Goal: Information Seeking & Learning: Compare options

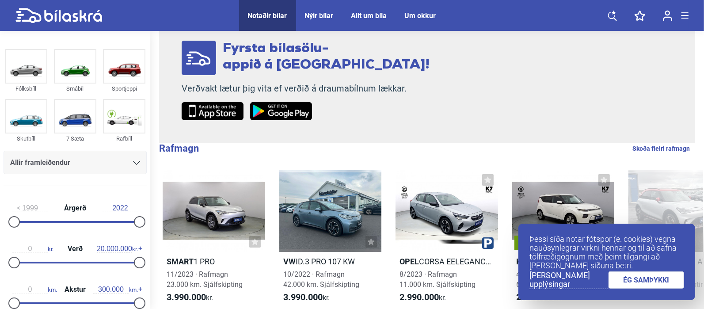
scroll to position [92, 0]
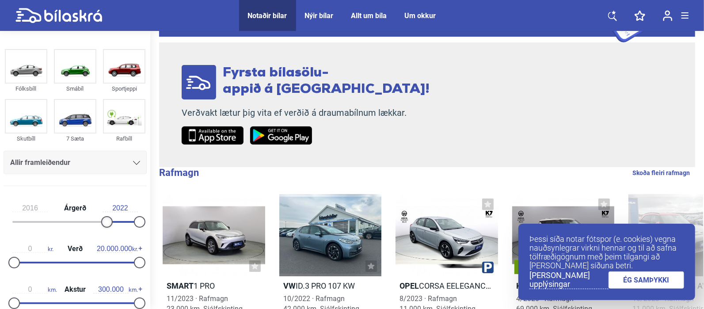
type input "2017"
drag, startPoint x: 16, startPoint y: 220, endPoint x: 110, endPoint y: 226, distance: 93.9
click at [110, 226] on div at bounding box center [112, 221] width 11 height 11
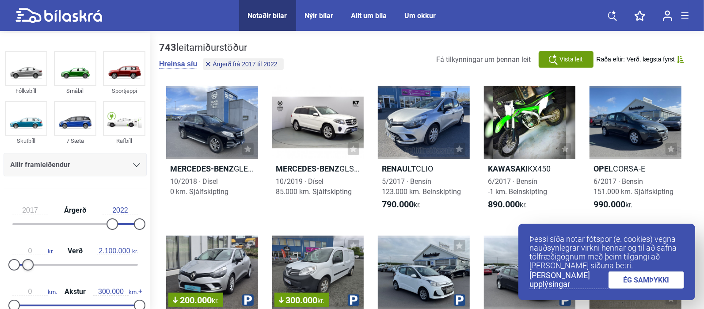
type input "2.000.000"
drag, startPoint x: 137, startPoint y: 266, endPoint x: 27, endPoint y: 264, distance: 110.1
click at [27, 264] on div at bounding box center [26, 264] width 11 height 11
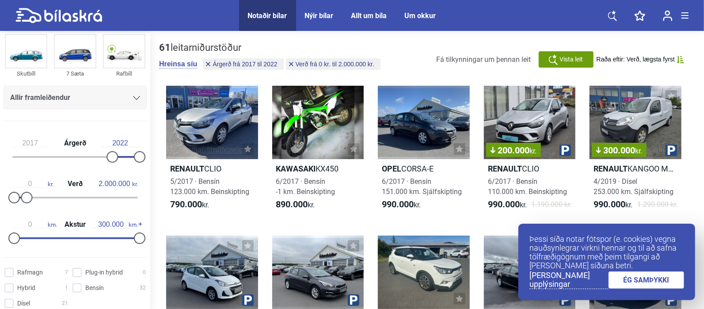
scroll to position [92, 0]
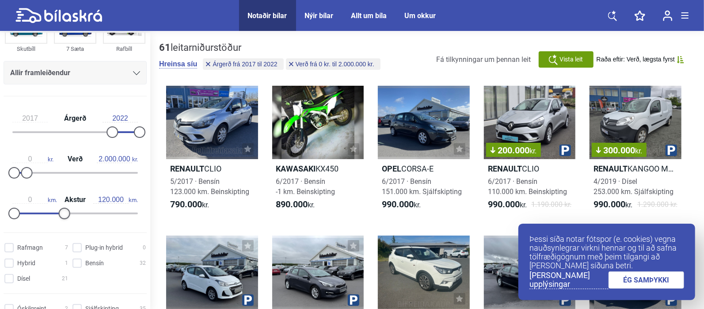
type input "130.000"
drag, startPoint x: 134, startPoint y: 213, endPoint x: 64, endPoint y: 222, distance: 71.3
click at [64, 222] on div "0 km. Akstur 130.000 km." at bounding box center [75, 205] width 143 height 41
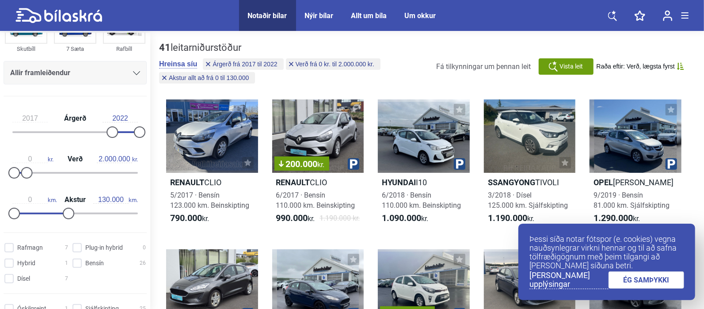
click at [674, 279] on link "ÉG SAMÞYKKI" at bounding box center [647, 279] width 76 height 17
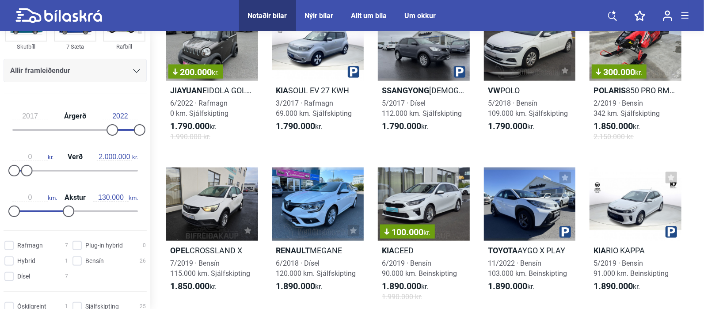
scroll to position [737, 0]
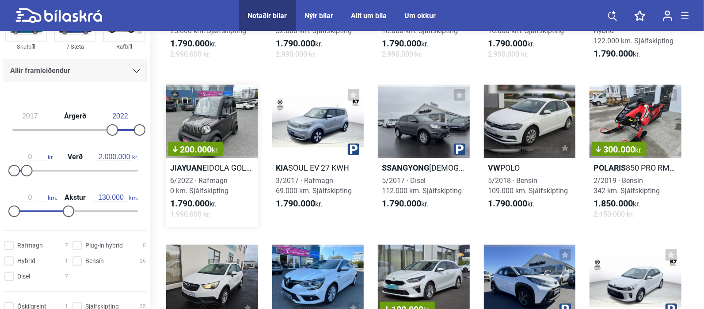
click at [218, 118] on div "200.000 kr." at bounding box center [212, 121] width 92 height 73
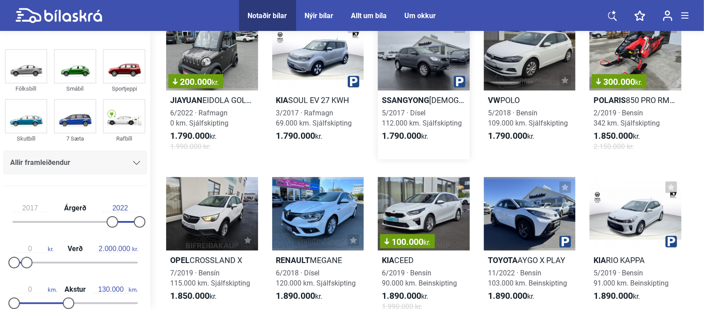
scroll to position [737, 0]
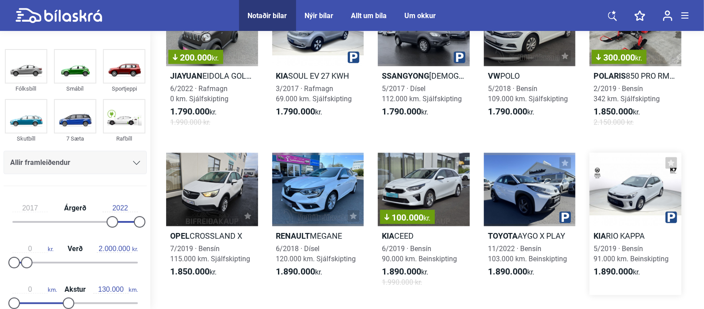
click at [623, 191] on div at bounding box center [636, 189] width 92 height 73
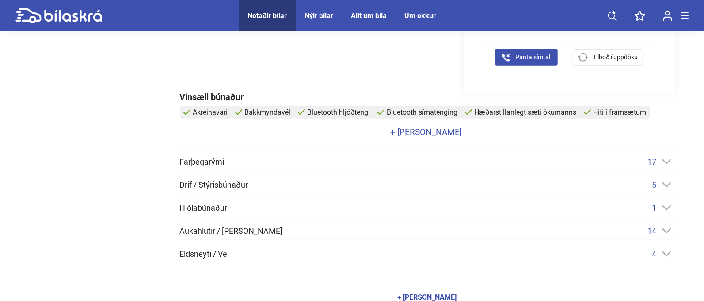
scroll to position [368, 0]
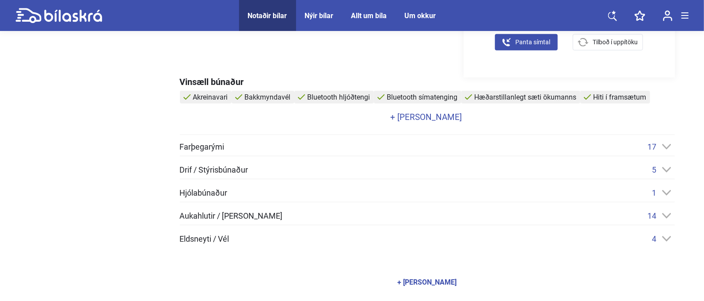
click at [429, 116] on link "+ [PERSON_NAME]" at bounding box center [426, 117] width 493 height 8
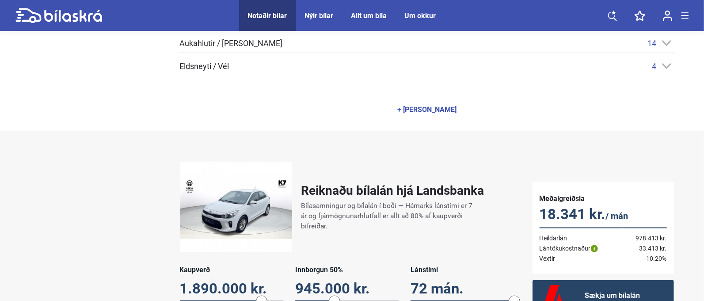
scroll to position [645, 0]
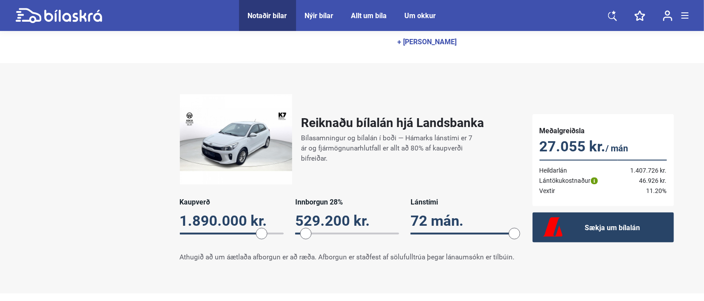
drag, startPoint x: 334, startPoint y: 228, endPoint x: 306, endPoint y: 225, distance: 27.5
click at [306, 228] on span at bounding box center [305, 233] width 11 height 11
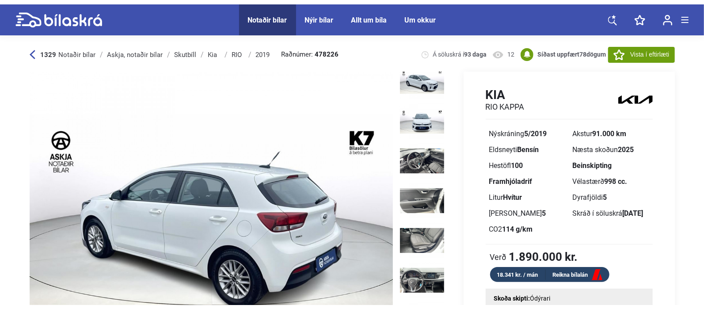
scroll to position [250, 0]
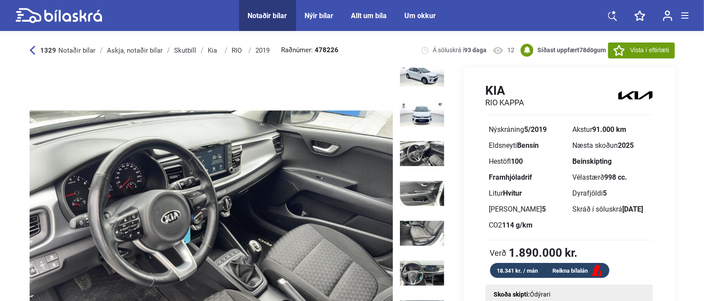
click at [33, 48] on icon at bounding box center [32, 50] width 5 height 9
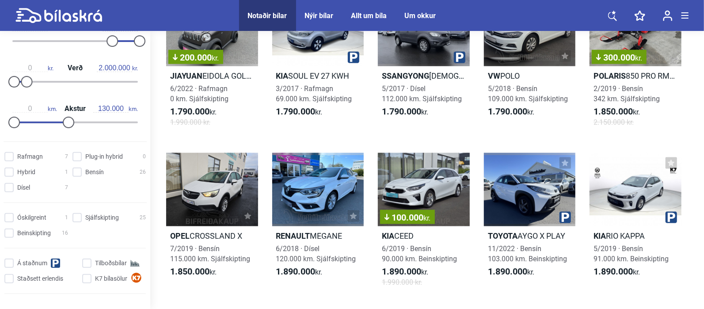
scroll to position [184, 0]
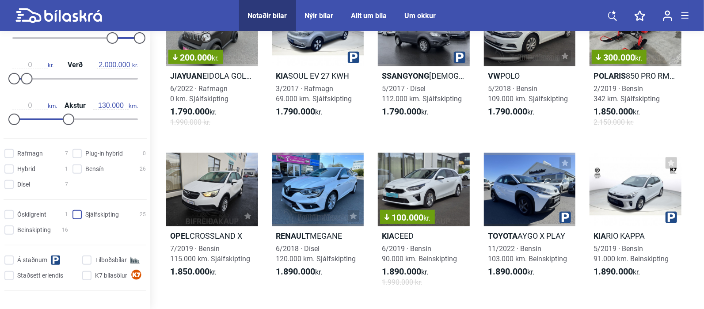
click at [95, 212] on input "Sjálfskipting 25" at bounding box center [110, 214] width 73 height 9
checkbox input "true"
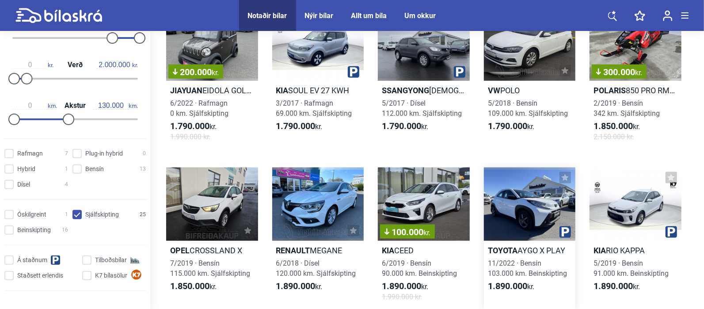
scroll to position [737, 0]
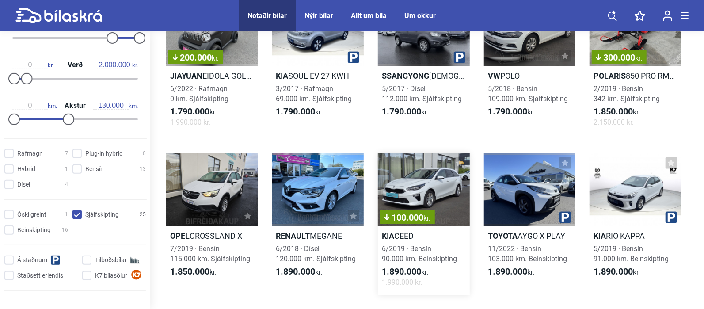
click at [434, 196] on div "100.000 kr." at bounding box center [424, 189] width 92 height 73
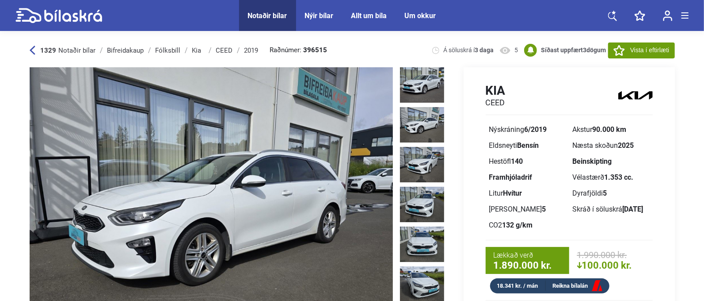
click at [428, 116] on img at bounding box center [422, 124] width 44 height 35
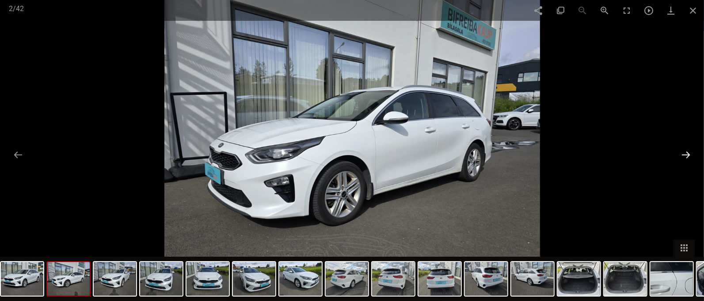
click at [692, 160] on button at bounding box center [686, 154] width 19 height 17
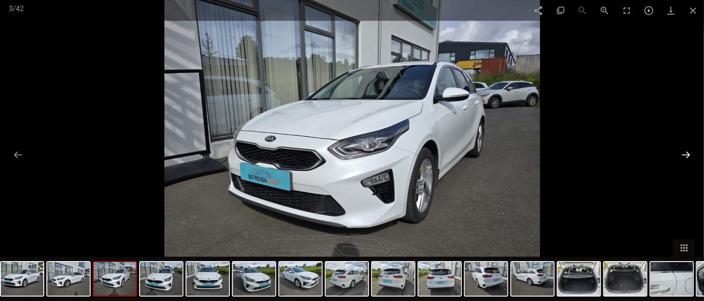
click at [688, 154] on button at bounding box center [686, 154] width 19 height 17
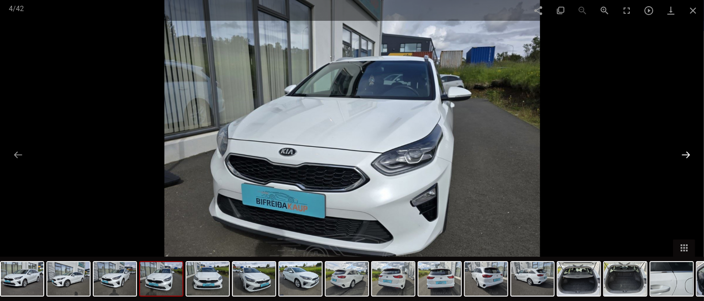
click at [688, 154] on button at bounding box center [686, 154] width 19 height 17
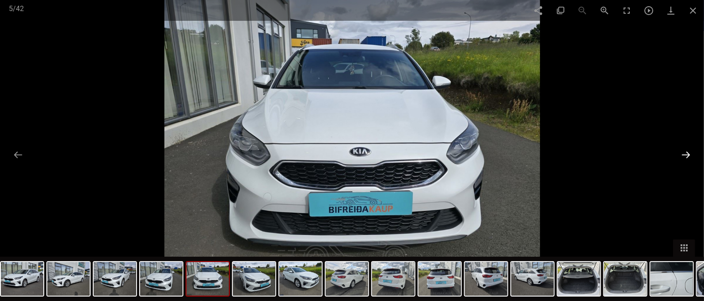
click at [688, 154] on button at bounding box center [686, 154] width 19 height 17
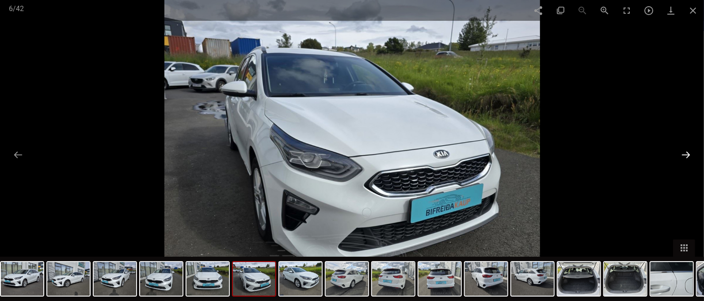
click at [688, 154] on button at bounding box center [686, 154] width 19 height 17
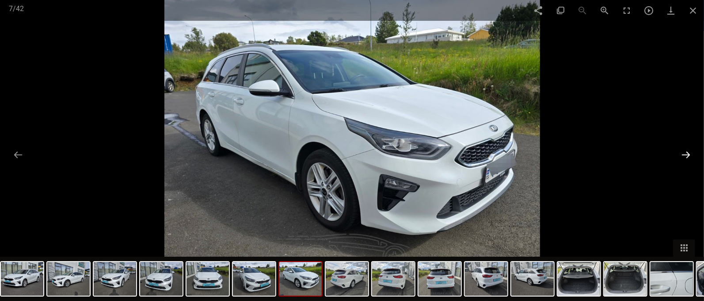
click at [688, 154] on button at bounding box center [686, 154] width 19 height 17
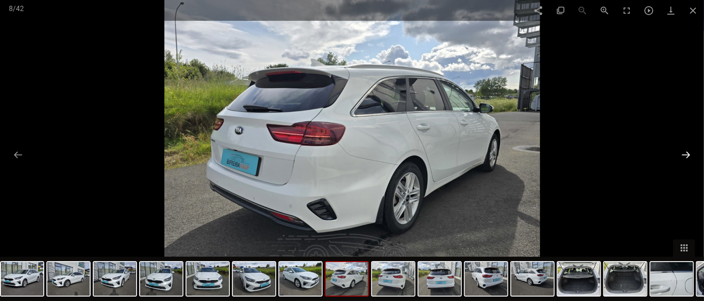
click at [688, 154] on button at bounding box center [686, 154] width 19 height 17
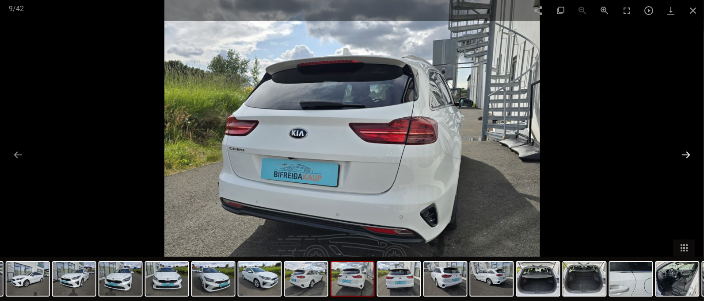
click at [688, 154] on button at bounding box center [686, 154] width 19 height 17
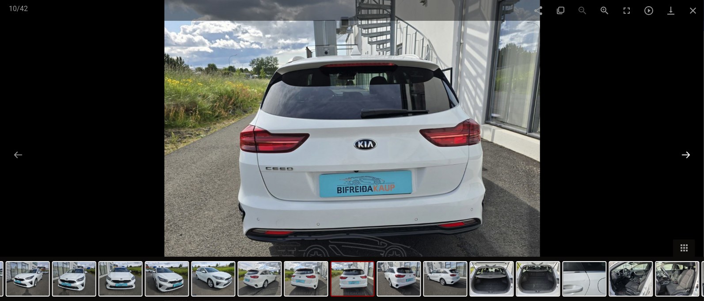
click at [688, 154] on button at bounding box center [686, 154] width 19 height 17
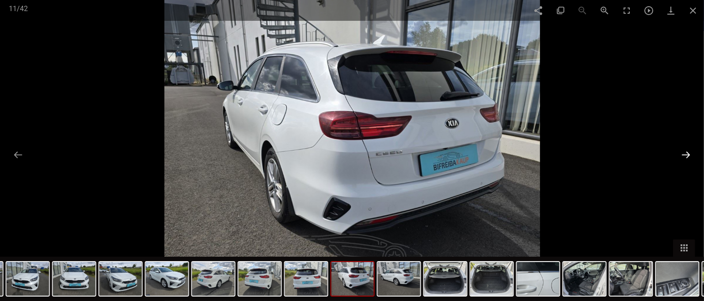
click at [688, 154] on button at bounding box center [686, 154] width 19 height 17
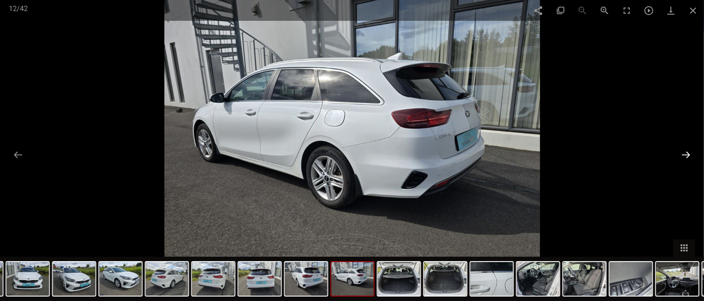
click at [688, 154] on button at bounding box center [686, 154] width 19 height 17
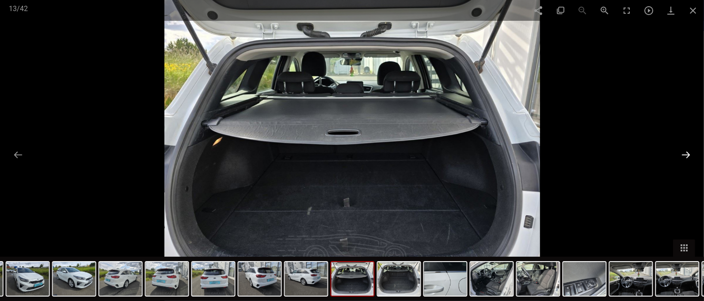
click at [688, 154] on button at bounding box center [686, 154] width 19 height 17
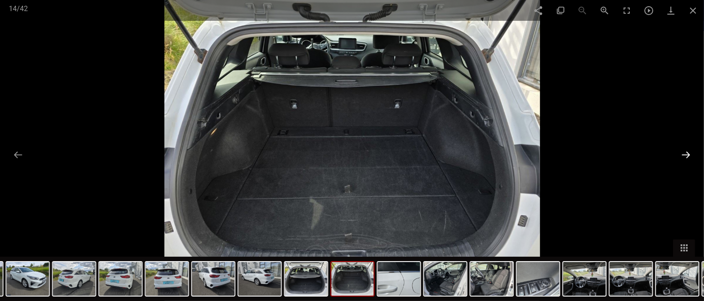
click at [688, 154] on button at bounding box center [686, 154] width 19 height 17
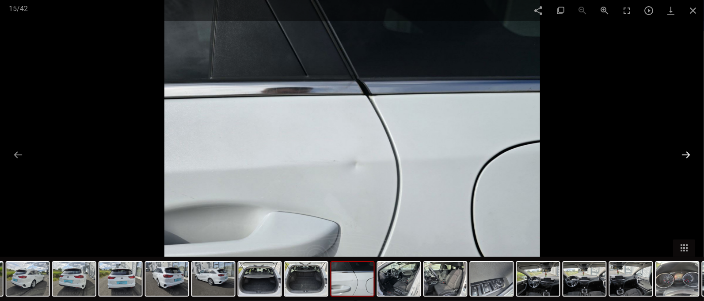
click at [688, 154] on button at bounding box center [686, 154] width 19 height 17
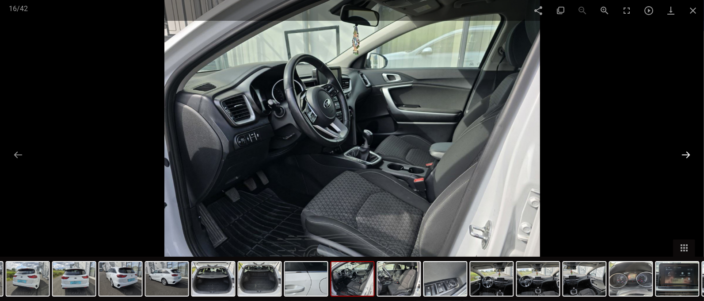
click at [688, 154] on button at bounding box center [686, 154] width 19 height 17
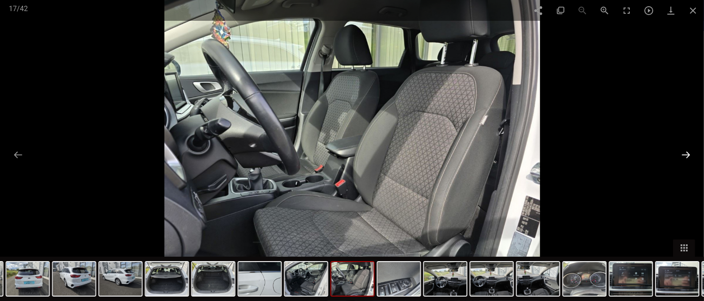
click at [688, 154] on button at bounding box center [686, 154] width 19 height 17
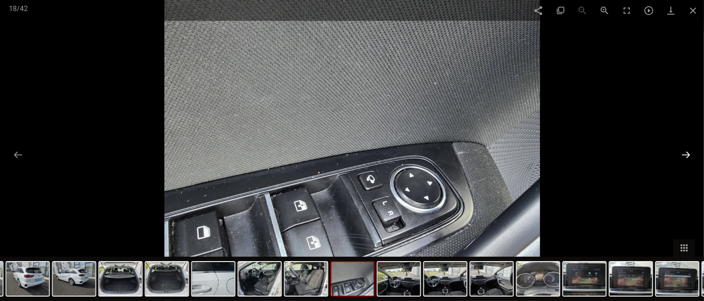
click at [688, 154] on button at bounding box center [686, 154] width 19 height 17
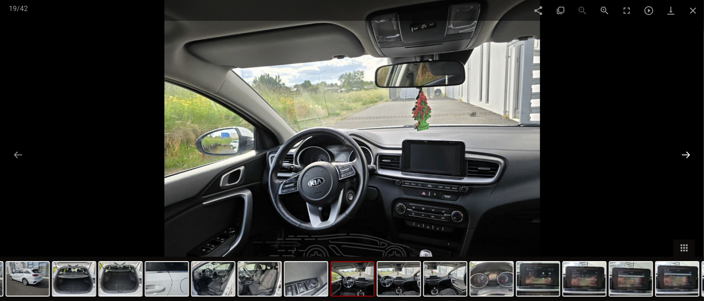
click at [688, 154] on button at bounding box center [686, 154] width 19 height 17
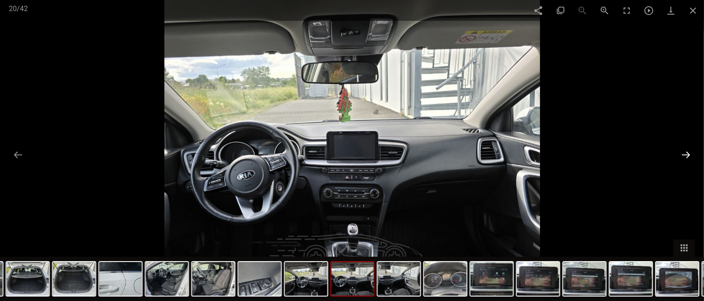
click at [688, 154] on button at bounding box center [686, 154] width 19 height 17
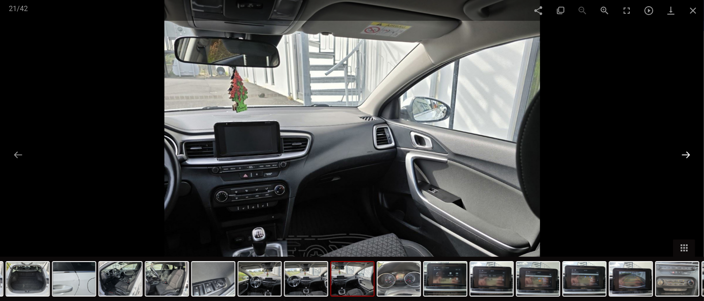
click at [688, 154] on button at bounding box center [686, 154] width 19 height 17
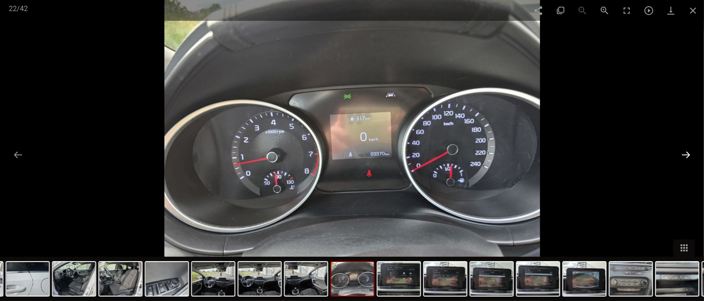
click at [688, 154] on button at bounding box center [686, 154] width 19 height 17
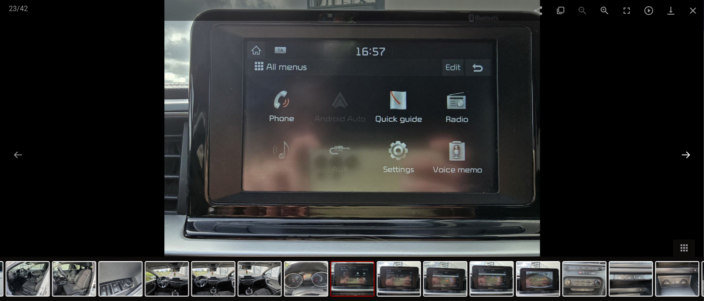
click at [688, 154] on button at bounding box center [686, 154] width 19 height 17
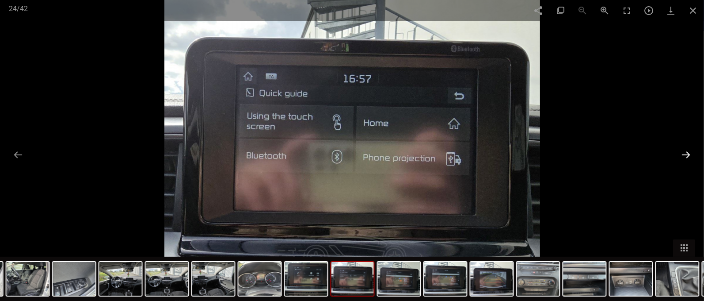
click at [688, 154] on button at bounding box center [686, 154] width 19 height 17
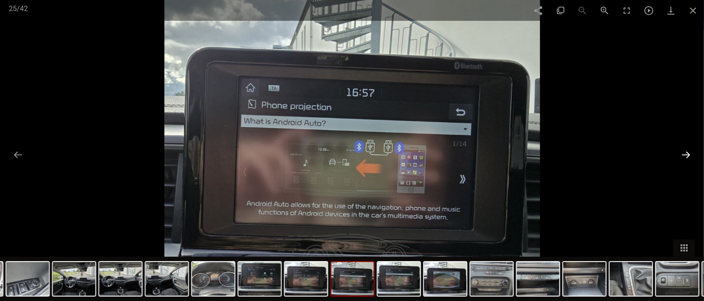
click at [688, 154] on button at bounding box center [686, 154] width 19 height 17
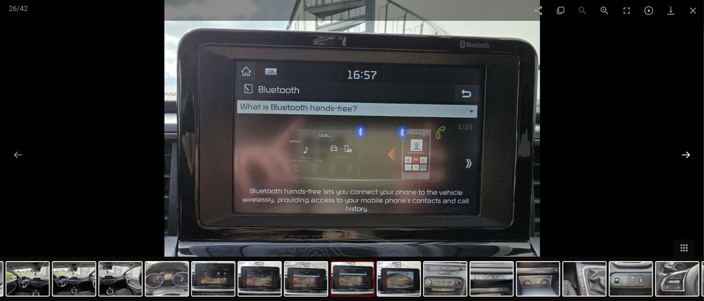
click at [688, 154] on button at bounding box center [686, 154] width 19 height 17
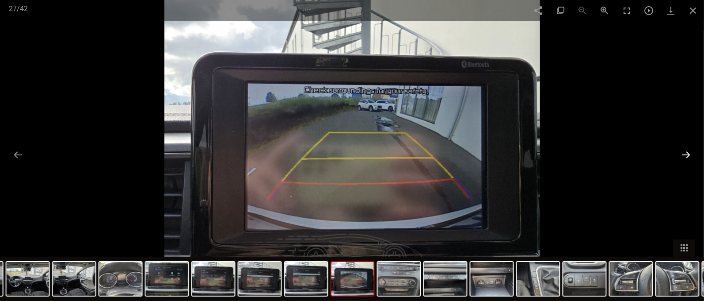
click at [688, 154] on button at bounding box center [686, 154] width 19 height 17
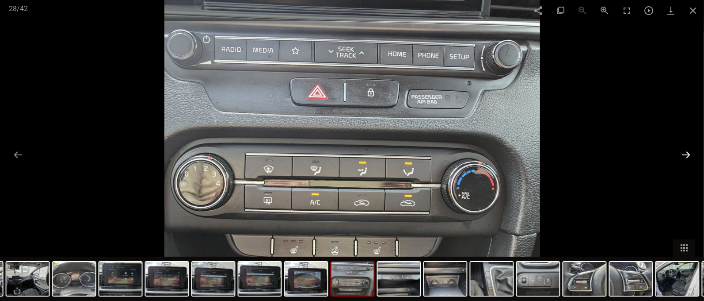
click at [688, 154] on button at bounding box center [686, 154] width 19 height 17
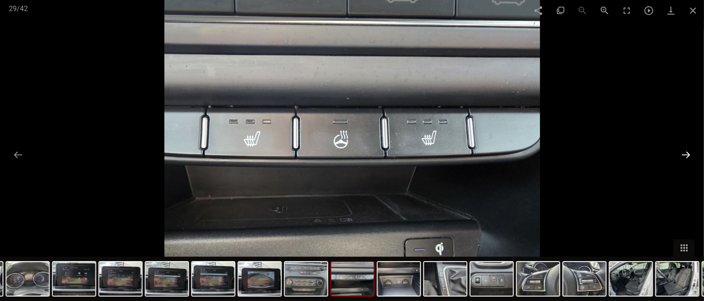
click at [688, 154] on button at bounding box center [686, 154] width 19 height 17
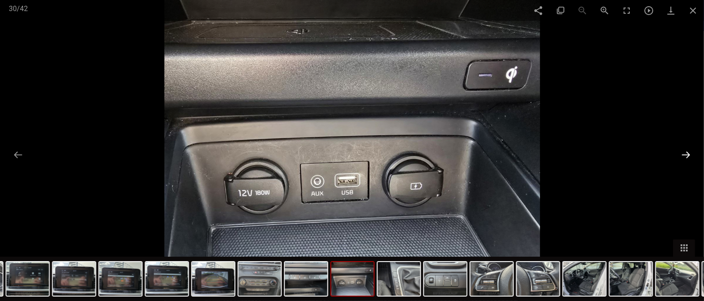
click at [688, 154] on button at bounding box center [686, 154] width 19 height 17
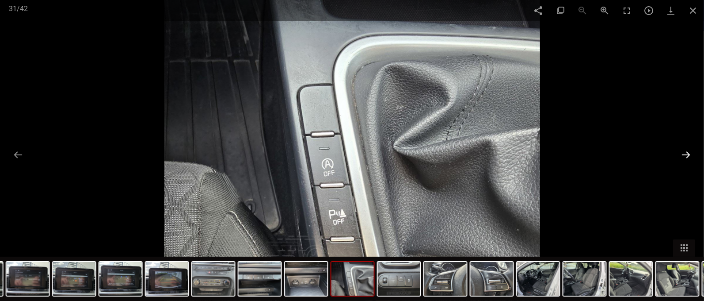
click at [688, 154] on button at bounding box center [686, 154] width 19 height 17
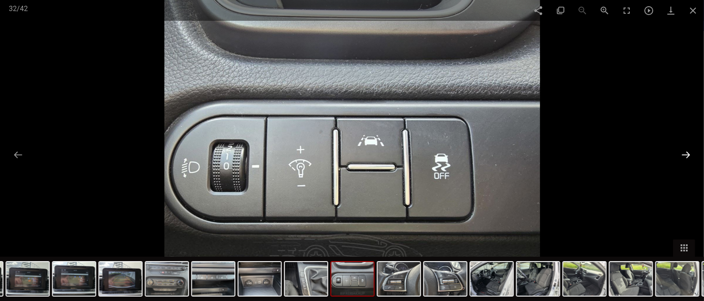
click at [688, 154] on button at bounding box center [686, 154] width 19 height 17
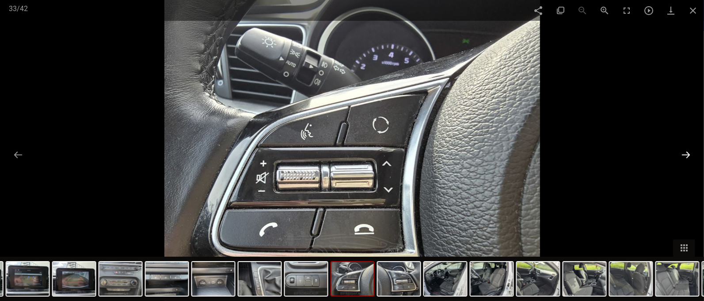
click at [688, 154] on button at bounding box center [686, 154] width 19 height 17
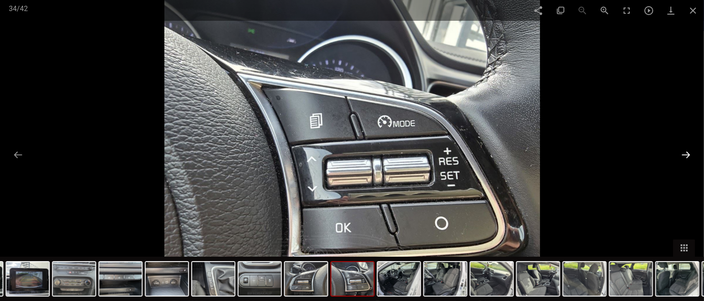
click at [688, 154] on button at bounding box center [686, 154] width 19 height 17
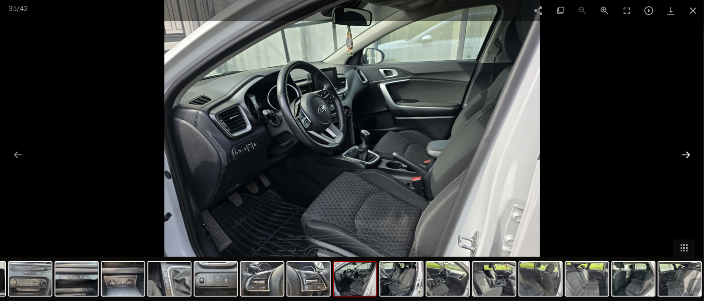
click at [688, 154] on button at bounding box center [686, 154] width 19 height 17
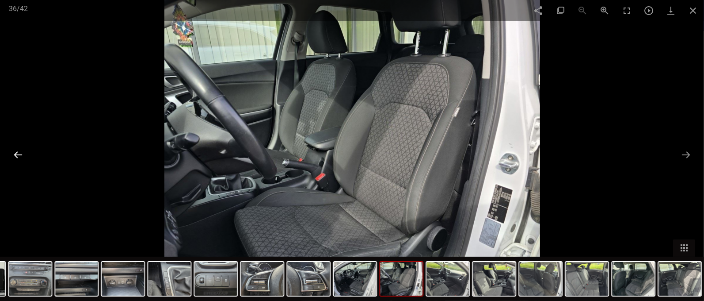
click at [10, 155] on button at bounding box center [18, 154] width 19 height 17
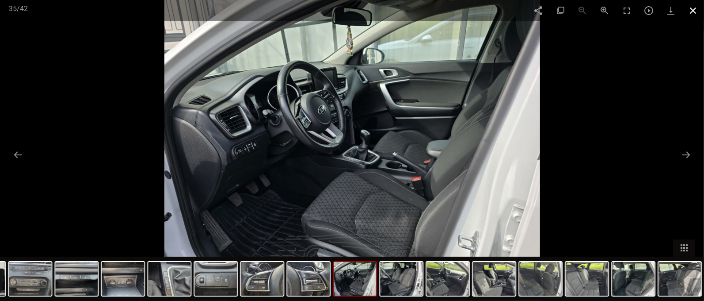
click at [694, 8] on span at bounding box center [693, 10] width 22 height 21
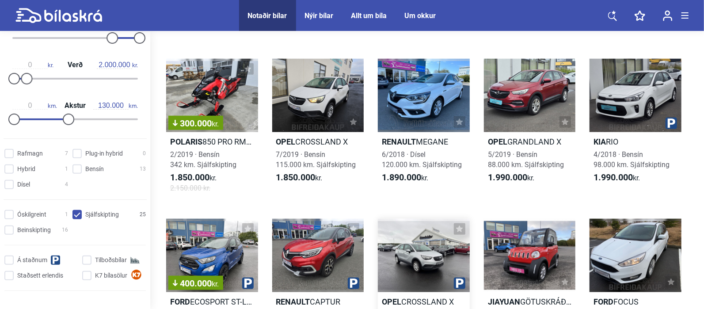
scroll to position [506, 0]
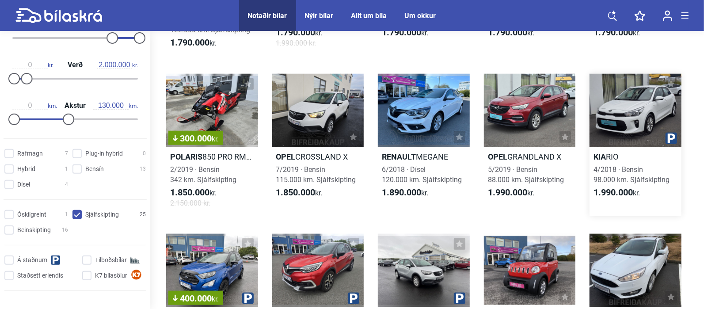
click at [629, 120] on div at bounding box center [636, 110] width 92 height 73
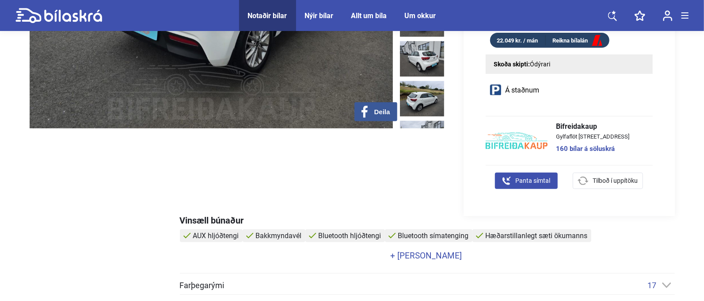
scroll to position [276, 0]
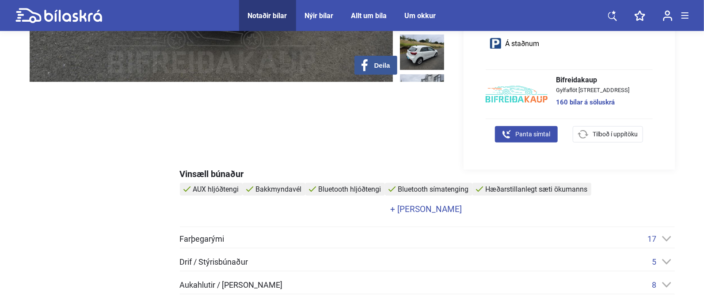
click at [436, 207] on link "+ [PERSON_NAME]" at bounding box center [426, 209] width 493 height 8
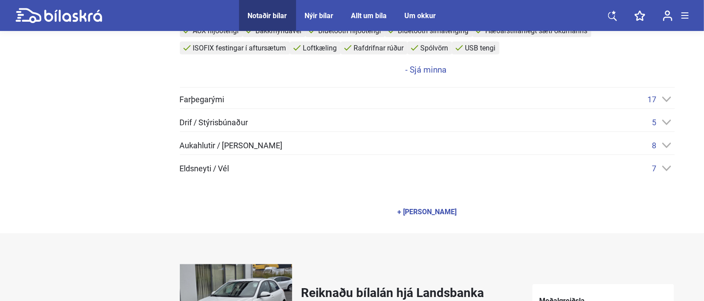
scroll to position [460, 0]
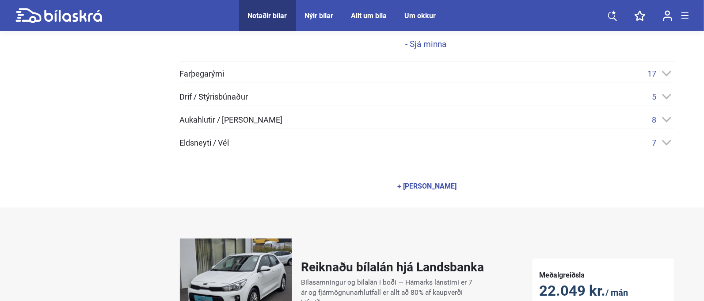
click at [447, 183] on div "+ [PERSON_NAME]" at bounding box center [427, 186] width 59 height 7
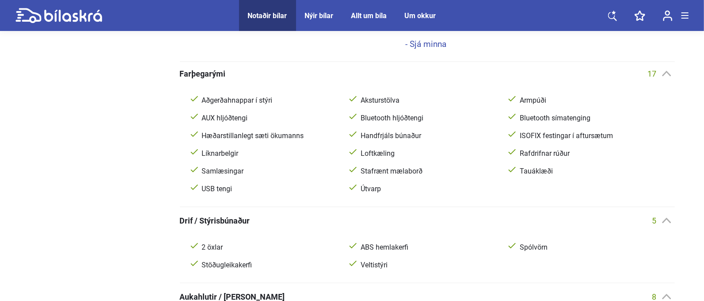
scroll to position [0, 0]
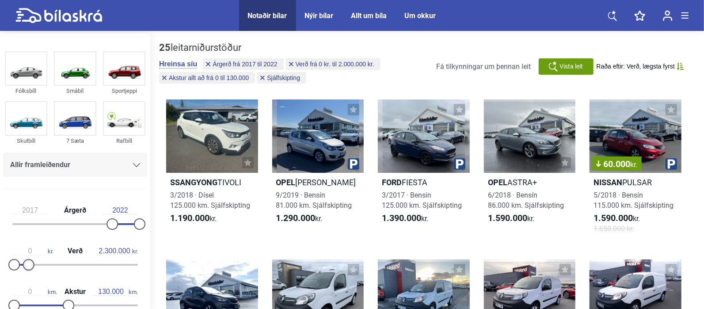
type input "2.400.000"
click at [31, 265] on div at bounding box center [28, 264] width 11 height 11
drag, startPoint x: 137, startPoint y: 220, endPoint x: 147, endPoint y: 220, distance: 10.6
click at [147, 220] on aside "Fólksbíll Smábíl Sportjeppi Skutbíll 7 Sæta Rafbíll Allir framleiðendur [PERSON…" at bounding box center [75, 172] width 150 height 278
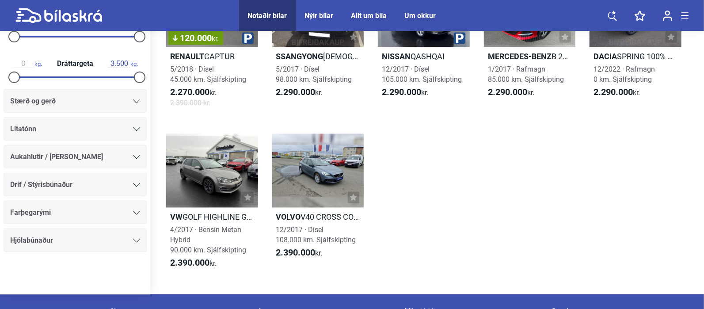
scroll to position [1071, 0]
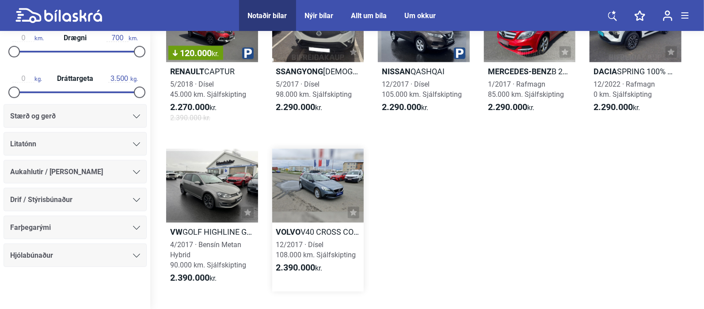
click at [296, 173] on div at bounding box center [318, 185] width 92 height 73
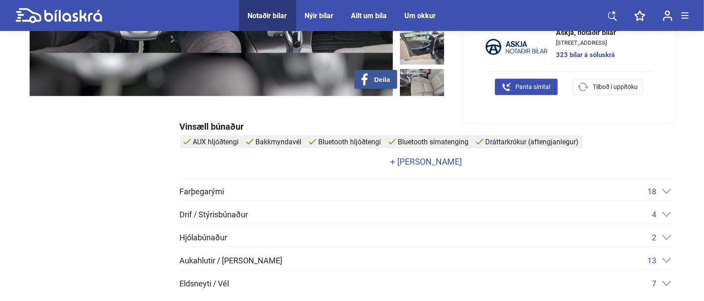
scroll to position [276, 0]
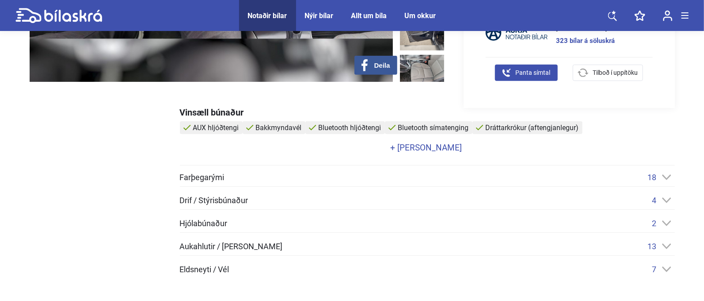
click at [669, 224] on icon at bounding box center [666, 223] width 9 height 6
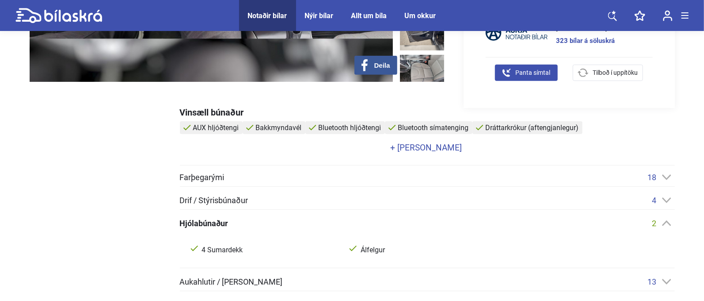
click at [669, 224] on icon at bounding box center [666, 222] width 9 height 5
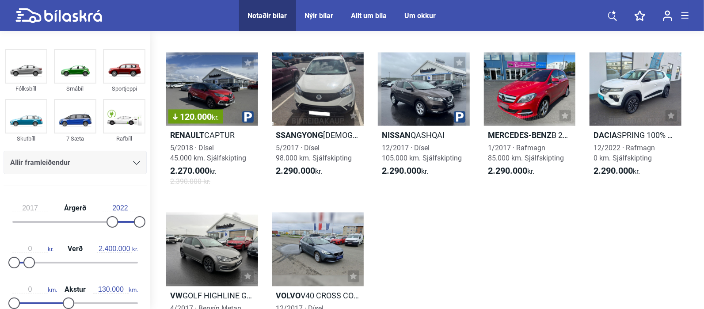
scroll to position [979, 0]
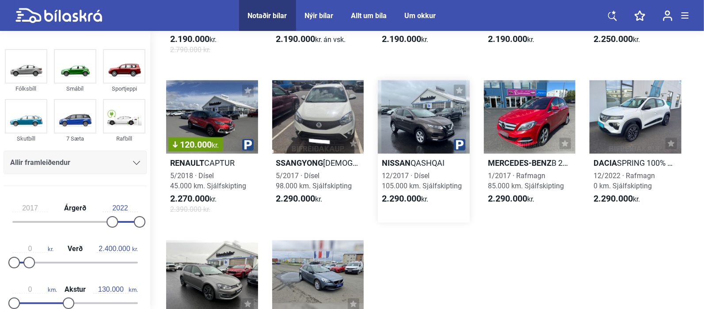
click at [420, 126] on div at bounding box center [424, 116] width 92 height 73
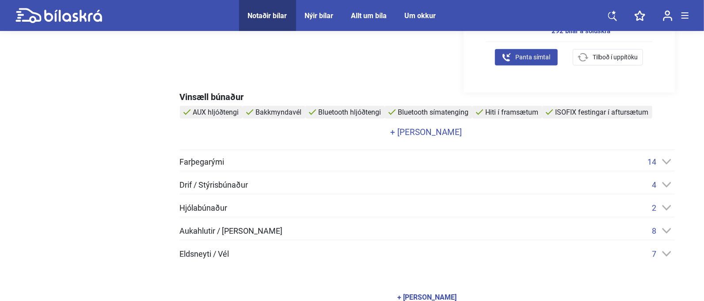
scroll to position [368, 0]
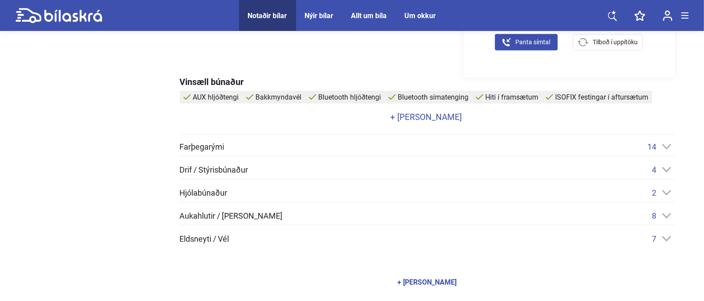
click at [672, 167] on div "4" at bounding box center [664, 169] width 23 height 9
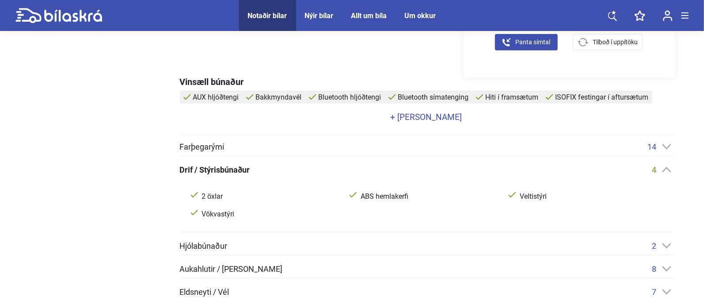
click at [672, 167] on div "4" at bounding box center [664, 169] width 23 height 9
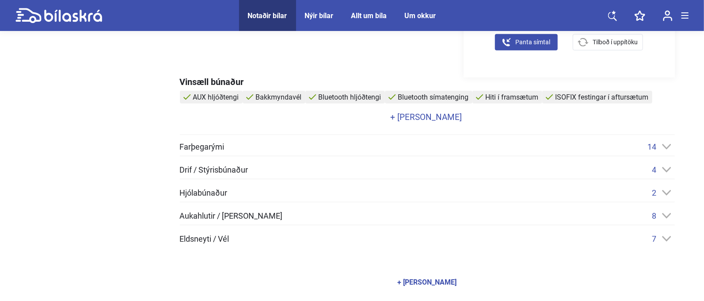
click at [662, 142] on div "14" at bounding box center [661, 146] width 27 height 9
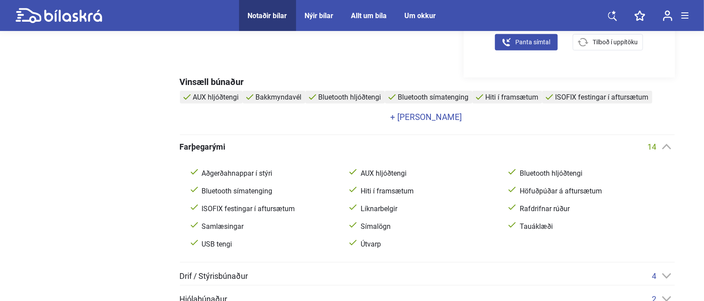
click at [662, 142] on div "14" at bounding box center [661, 146] width 27 height 9
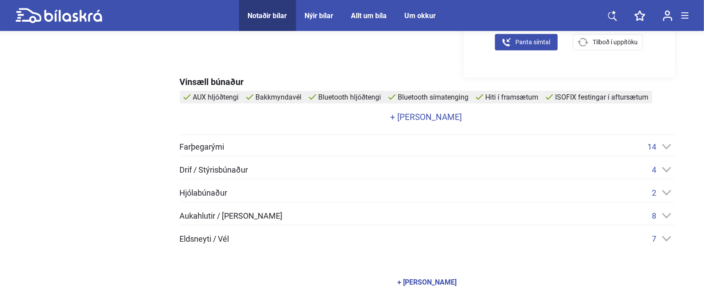
click at [664, 211] on div "8" at bounding box center [664, 215] width 23 height 9
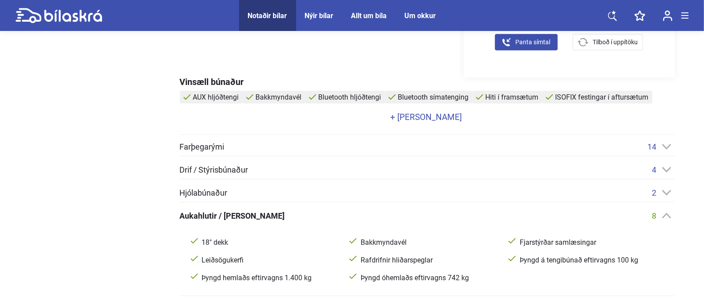
click at [664, 211] on div "8" at bounding box center [664, 215] width 23 height 9
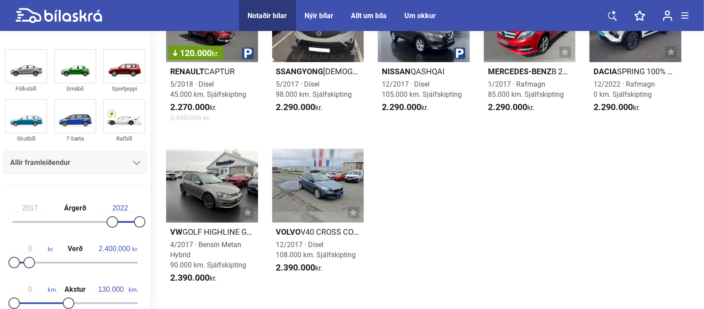
scroll to position [795, 0]
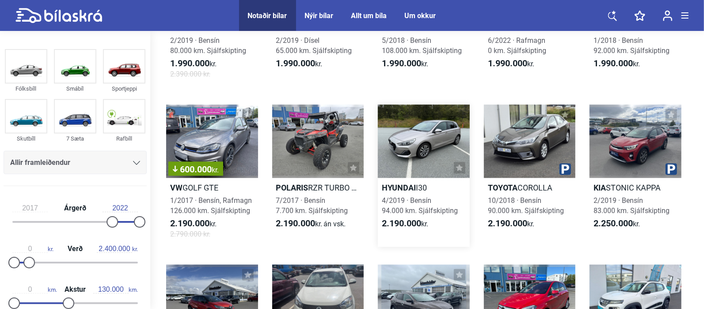
click at [418, 142] on div at bounding box center [424, 141] width 92 height 73
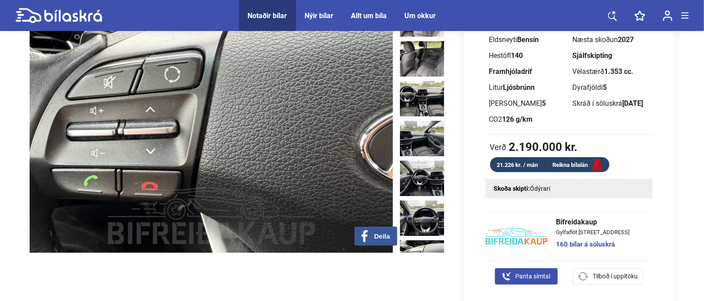
scroll to position [92, 0]
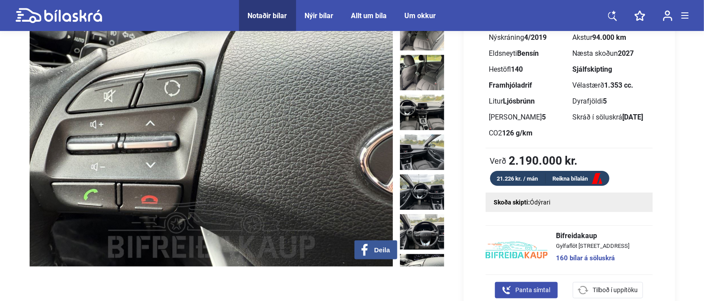
click at [444, 188] on div at bounding box center [424, 120] width 48 height 291
drag, startPoint x: 444, startPoint y: 188, endPoint x: 442, endPoint y: 203, distance: 14.8
click at [442, 203] on div at bounding box center [424, 120] width 48 height 291
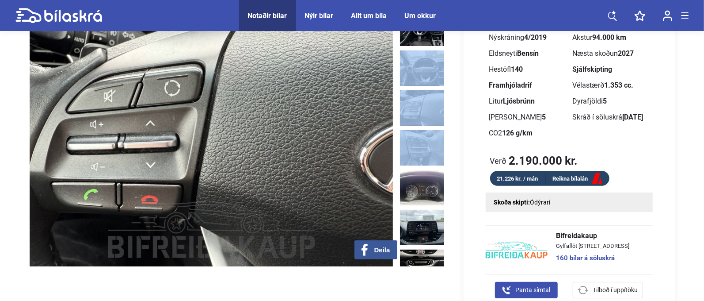
scroll to position [781, 0]
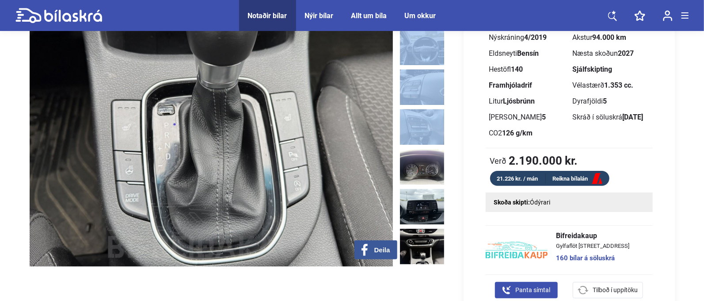
click at [433, 268] on img at bounding box center [422, 285] width 44 height 35
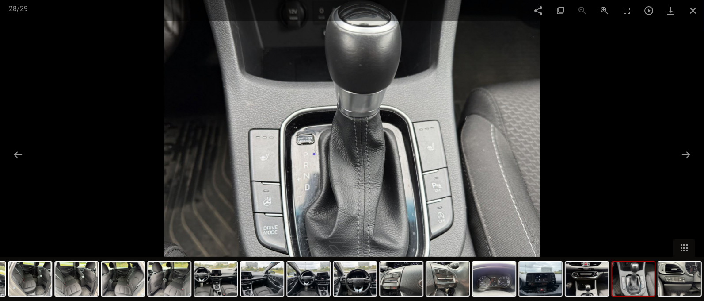
click at [118, 111] on div at bounding box center [352, 150] width 704 height 301
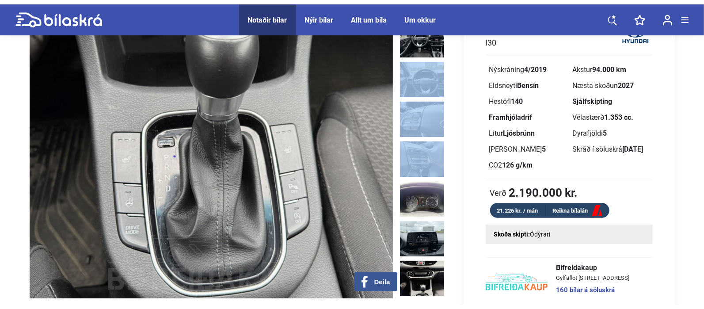
scroll to position [92, 0]
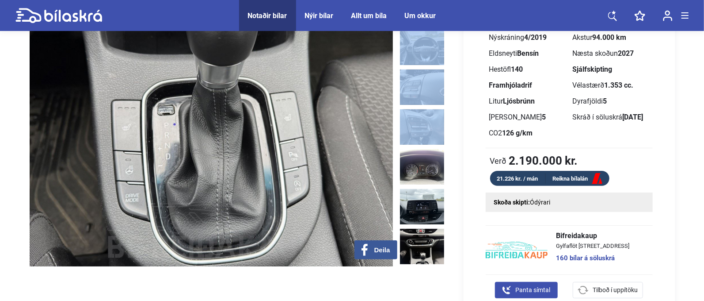
click at [575, 260] on link "160 bílar á söluskrá" at bounding box center [593, 258] width 73 height 7
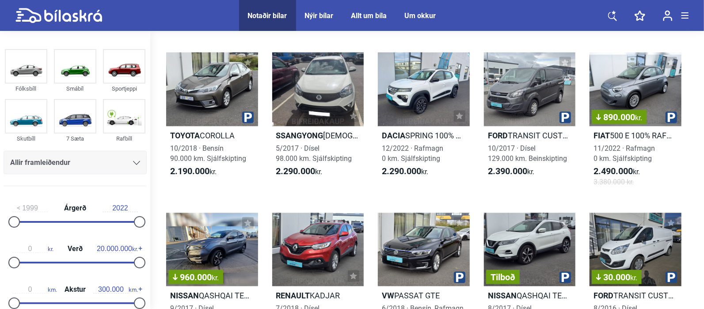
scroll to position [1348, 0]
